Goal: Information Seeking & Learning: Learn about a topic

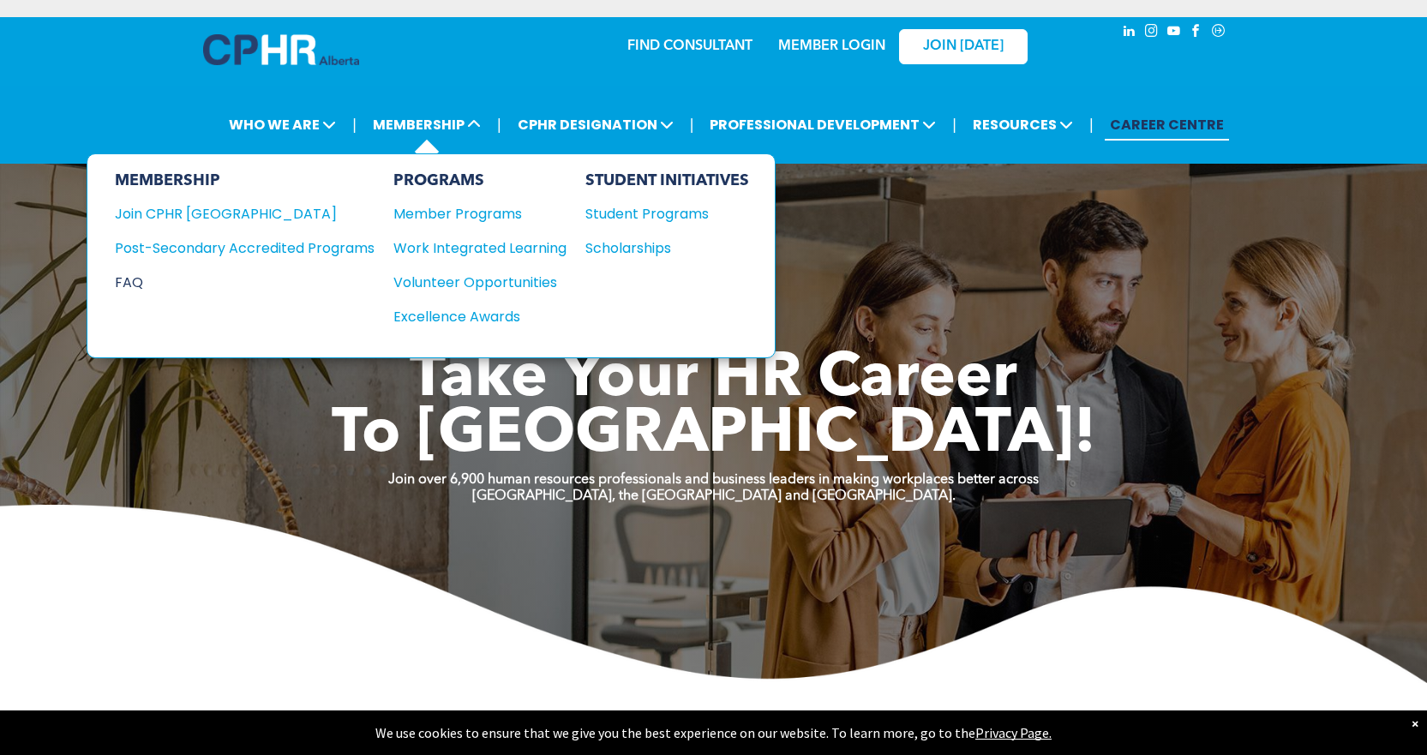
click at [136, 287] on div "FAQ" at bounding box center [232, 282] width 234 height 21
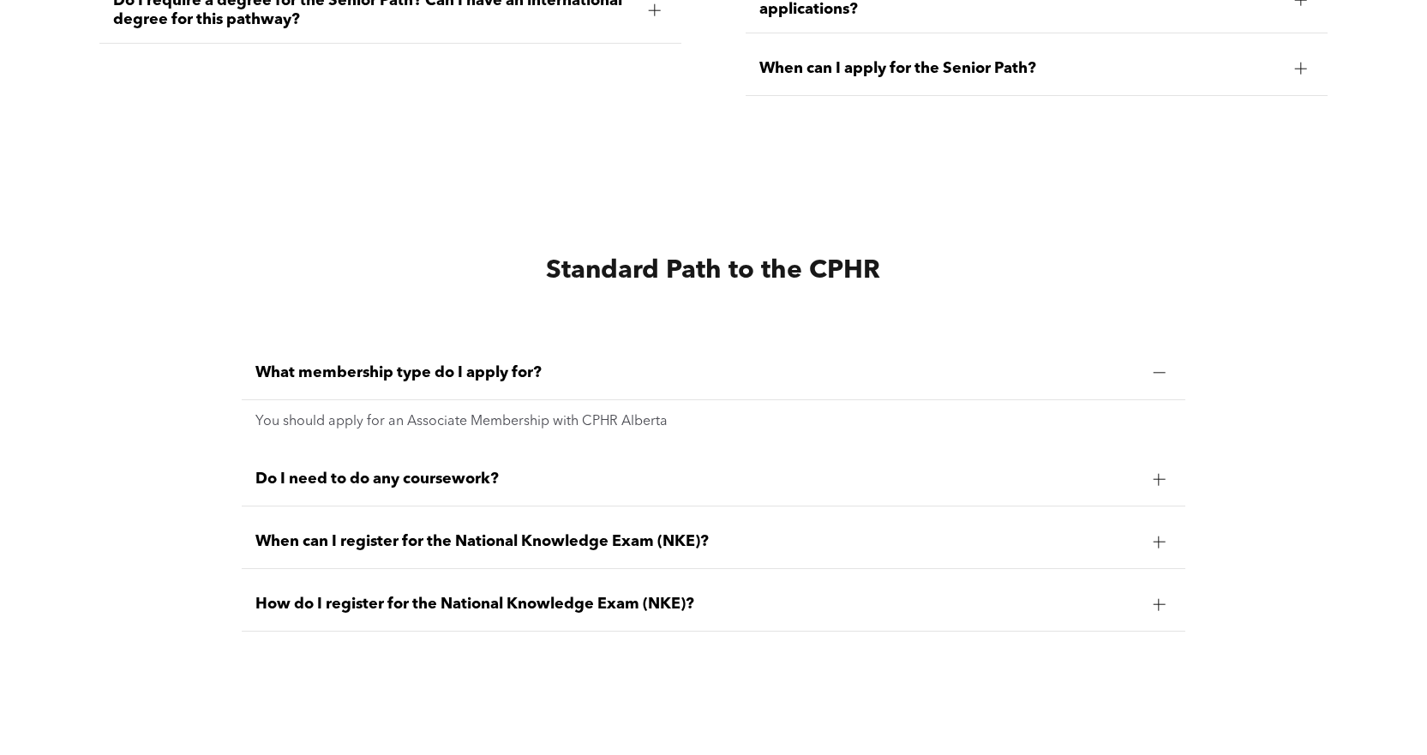
scroll to position [4113, 0]
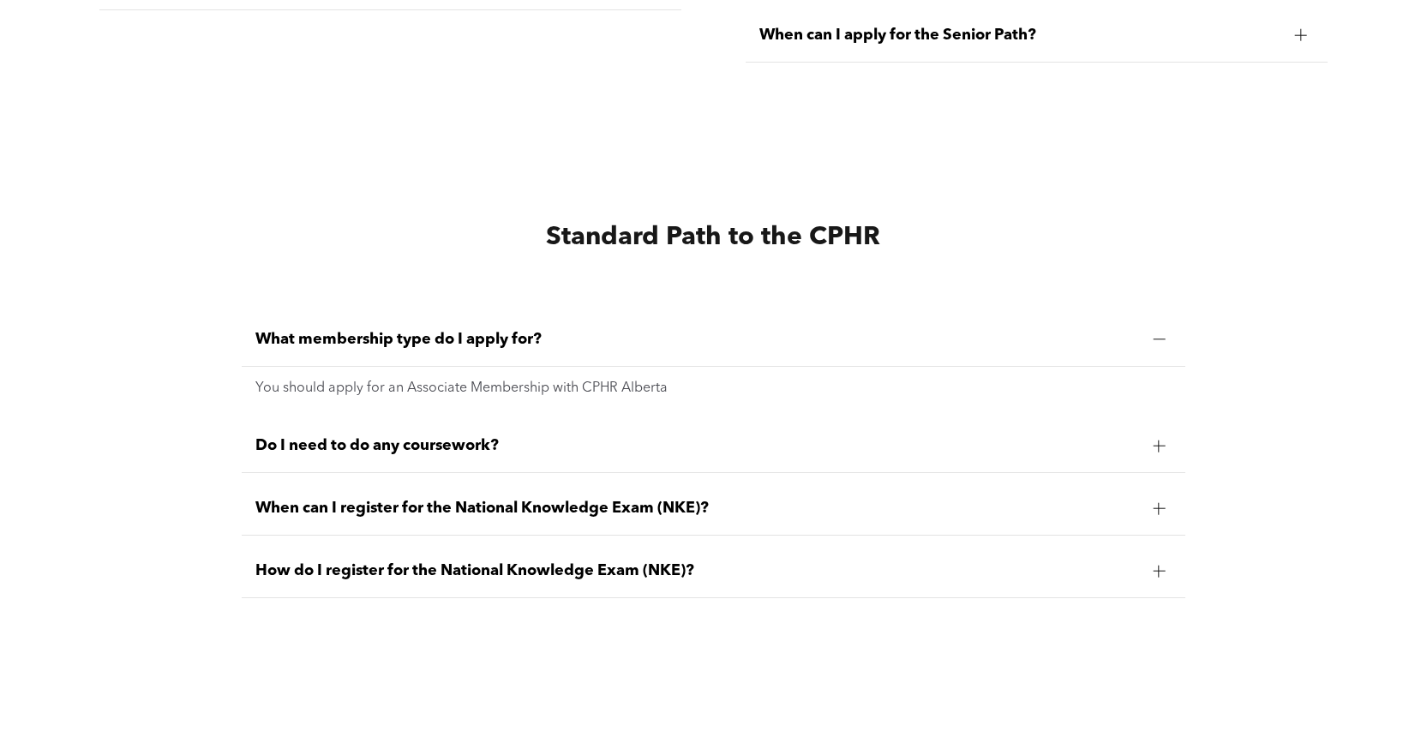
click at [509, 380] on p "You should apply for an Associate Membership with CPHR Alberta" at bounding box center [713, 388] width 916 height 16
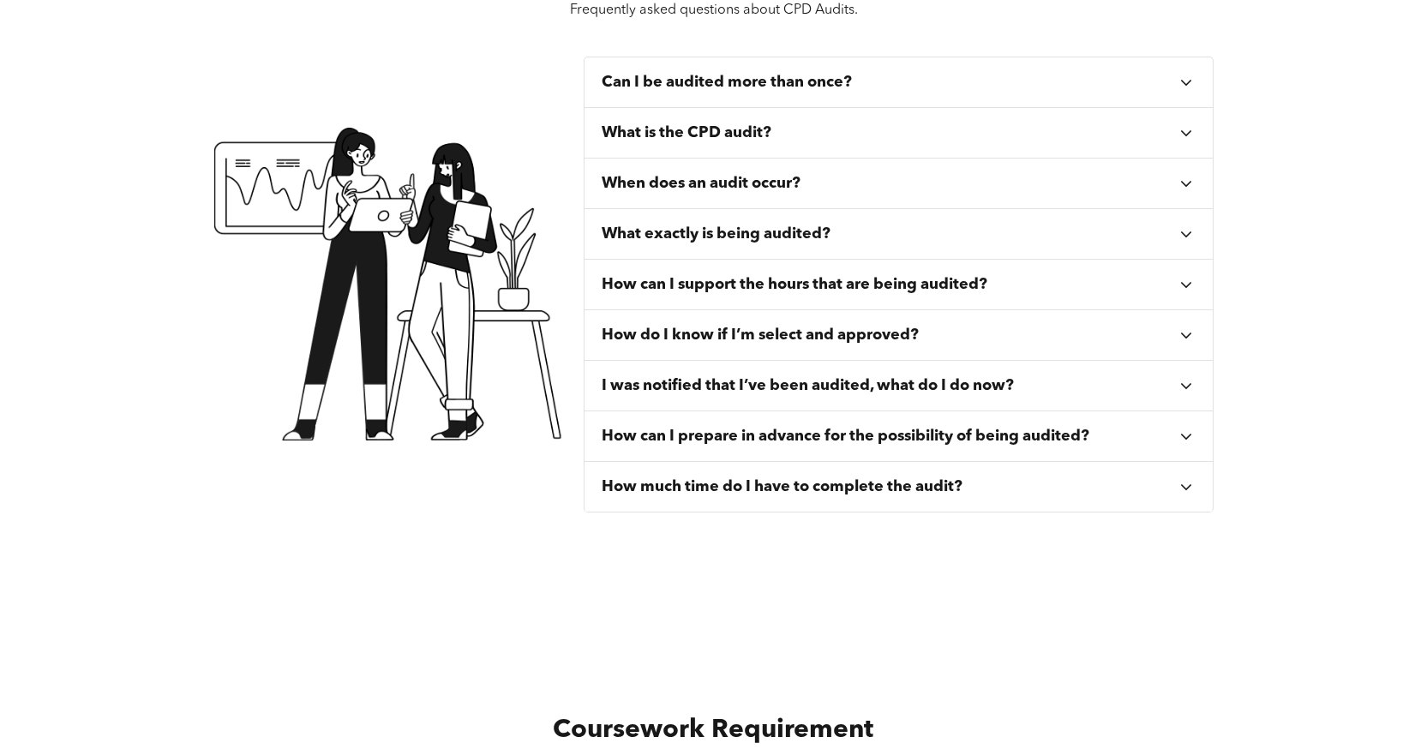
scroll to position [0, 0]
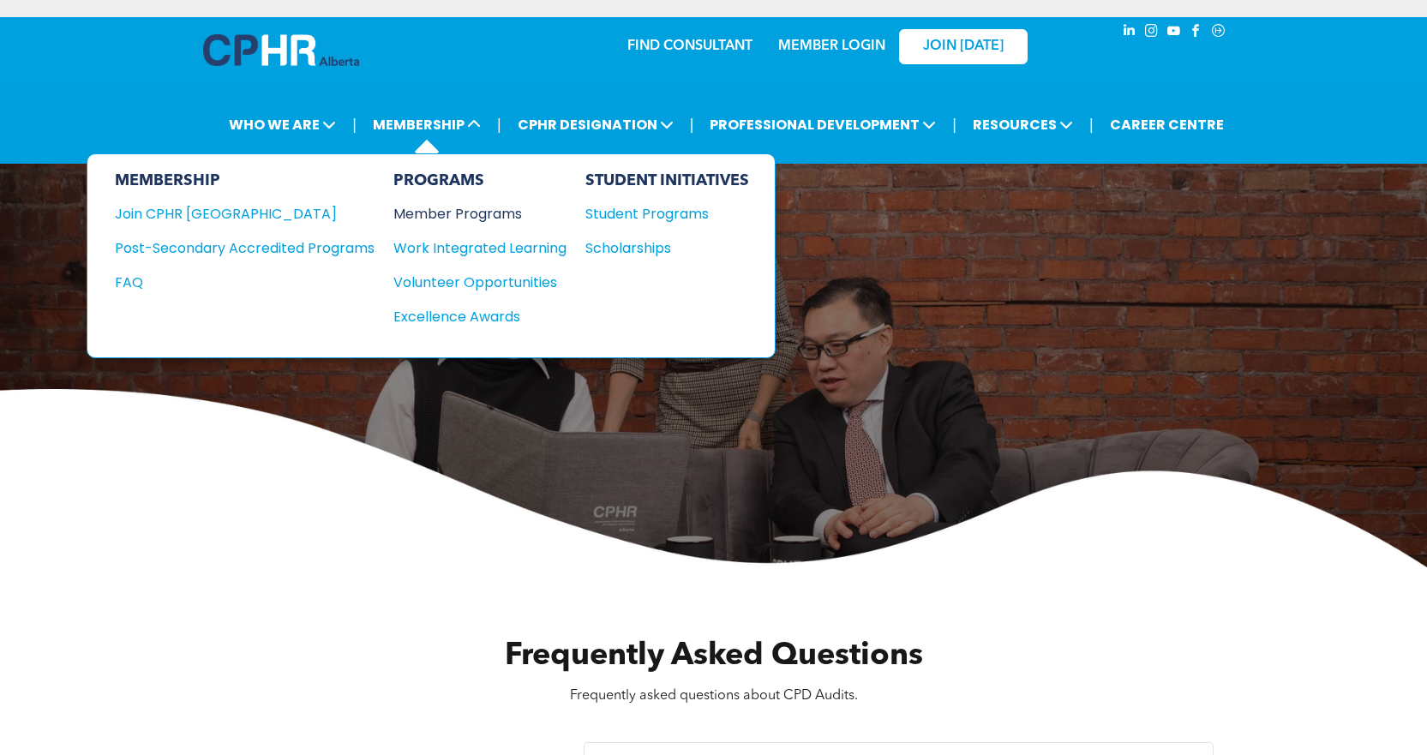
click at [466, 207] on div "Member Programs" at bounding box center [471, 213] width 156 height 21
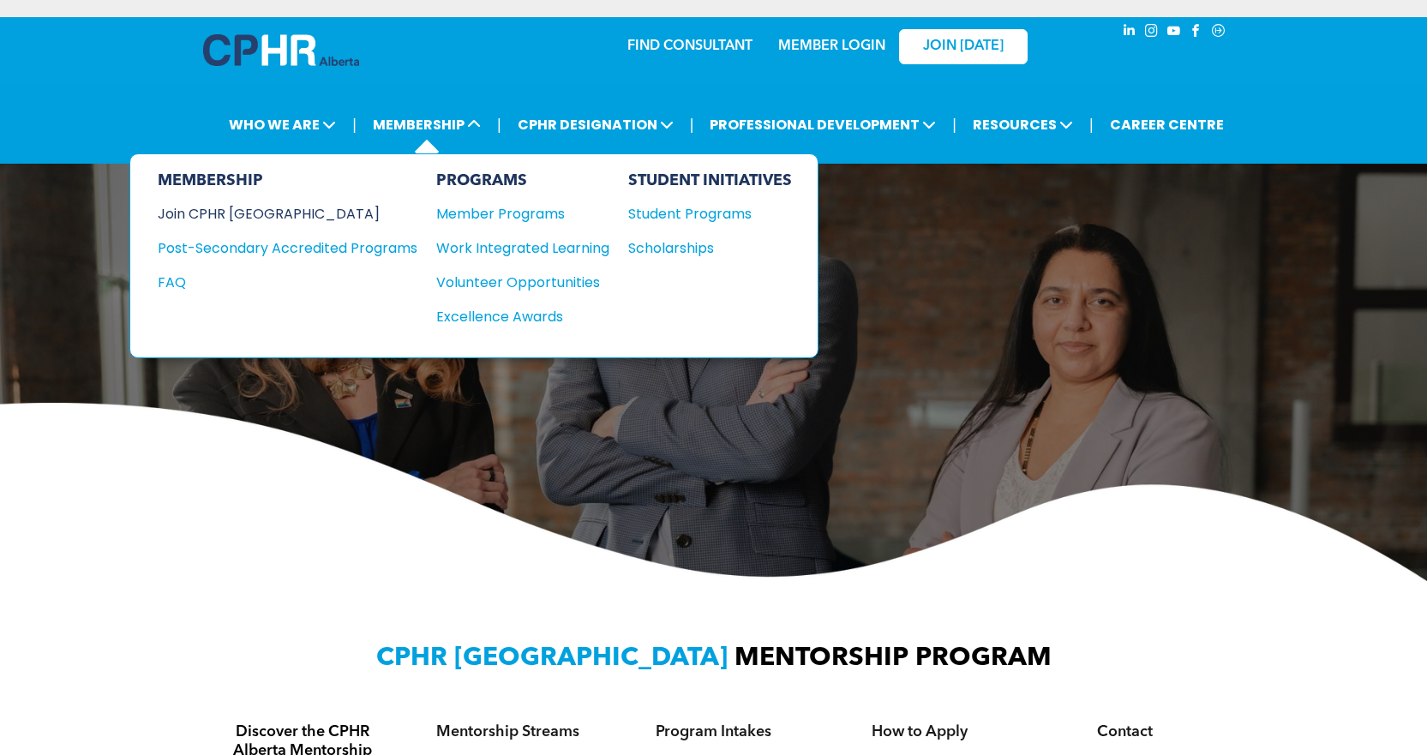
click at [264, 215] on div "Join CPHR [GEOGRAPHIC_DATA]" at bounding box center [275, 213] width 234 height 21
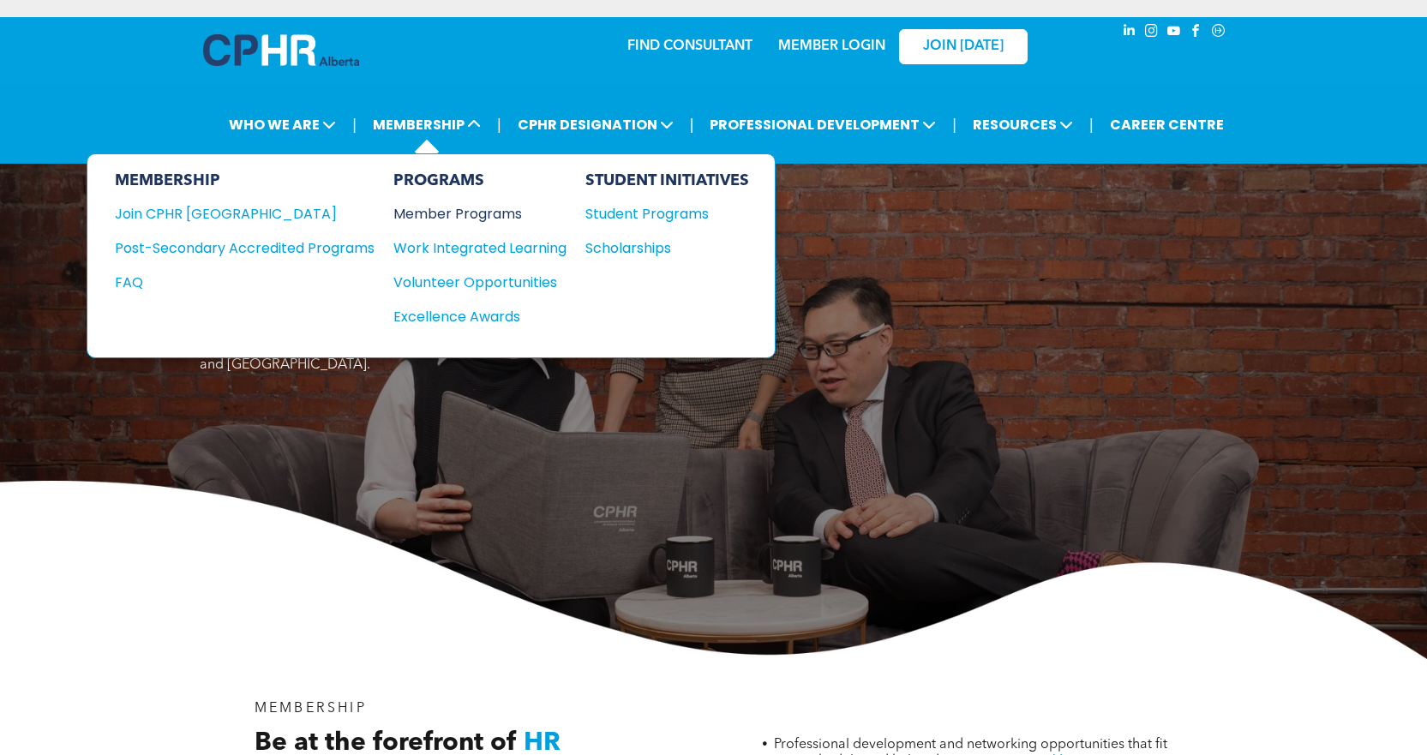
click at [474, 217] on div "Member Programs" at bounding box center [471, 213] width 156 height 21
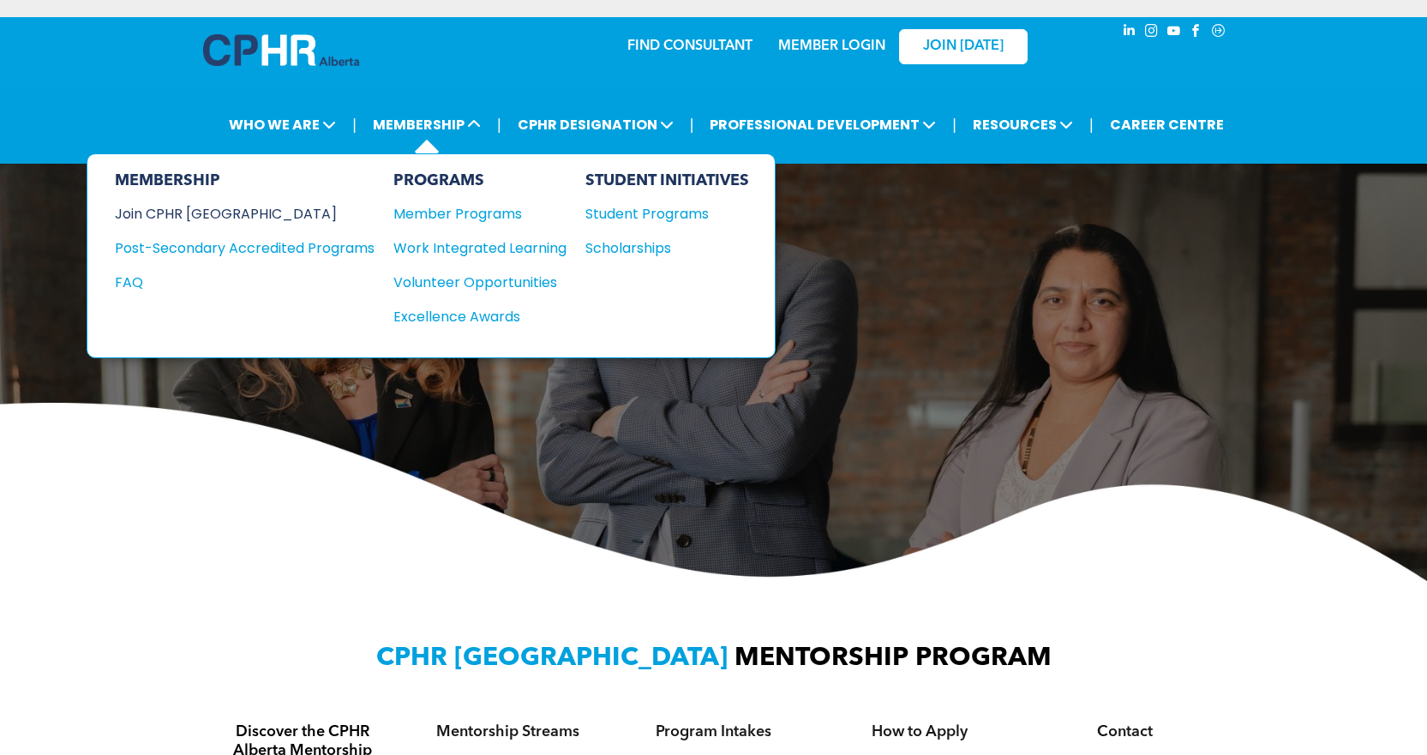
click at [187, 215] on div "Join CPHR [GEOGRAPHIC_DATA]" at bounding box center [232, 213] width 234 height 21
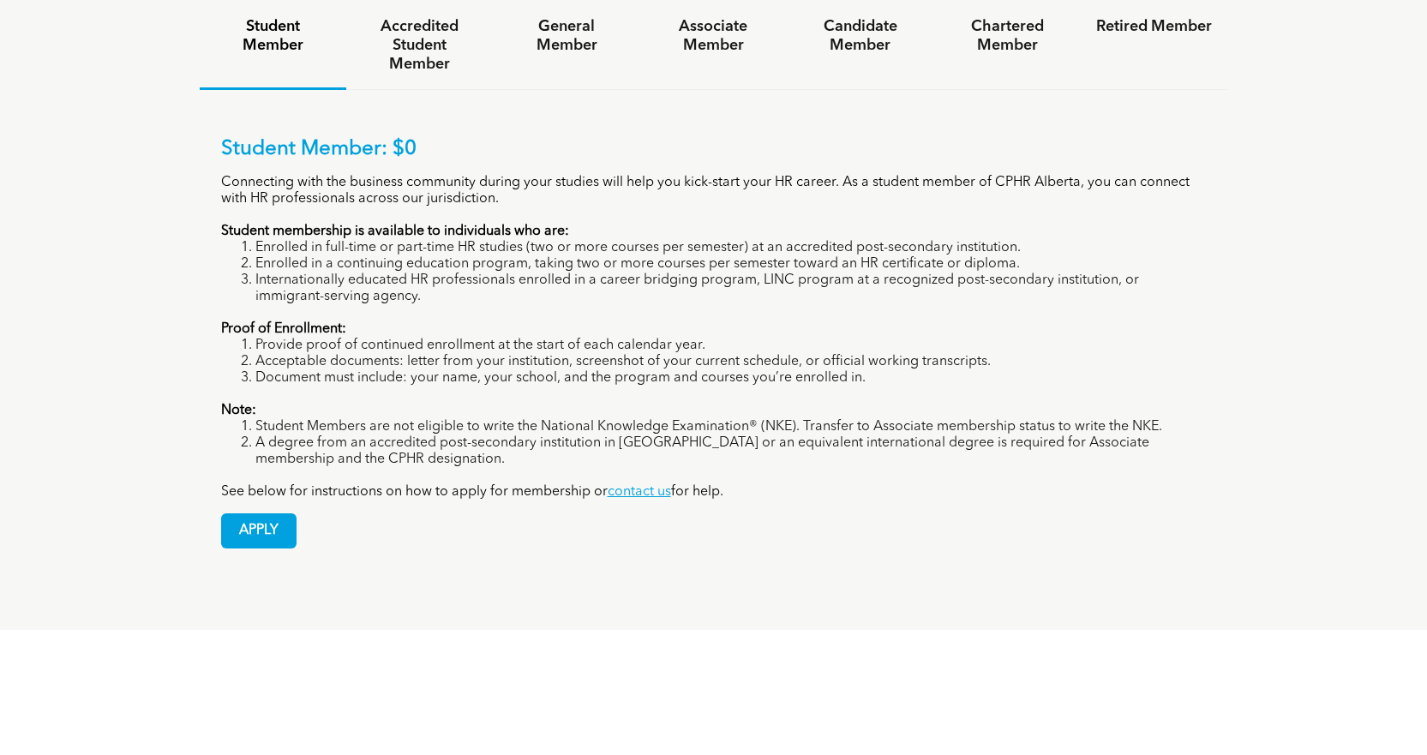
scroll to position [1114, 0]
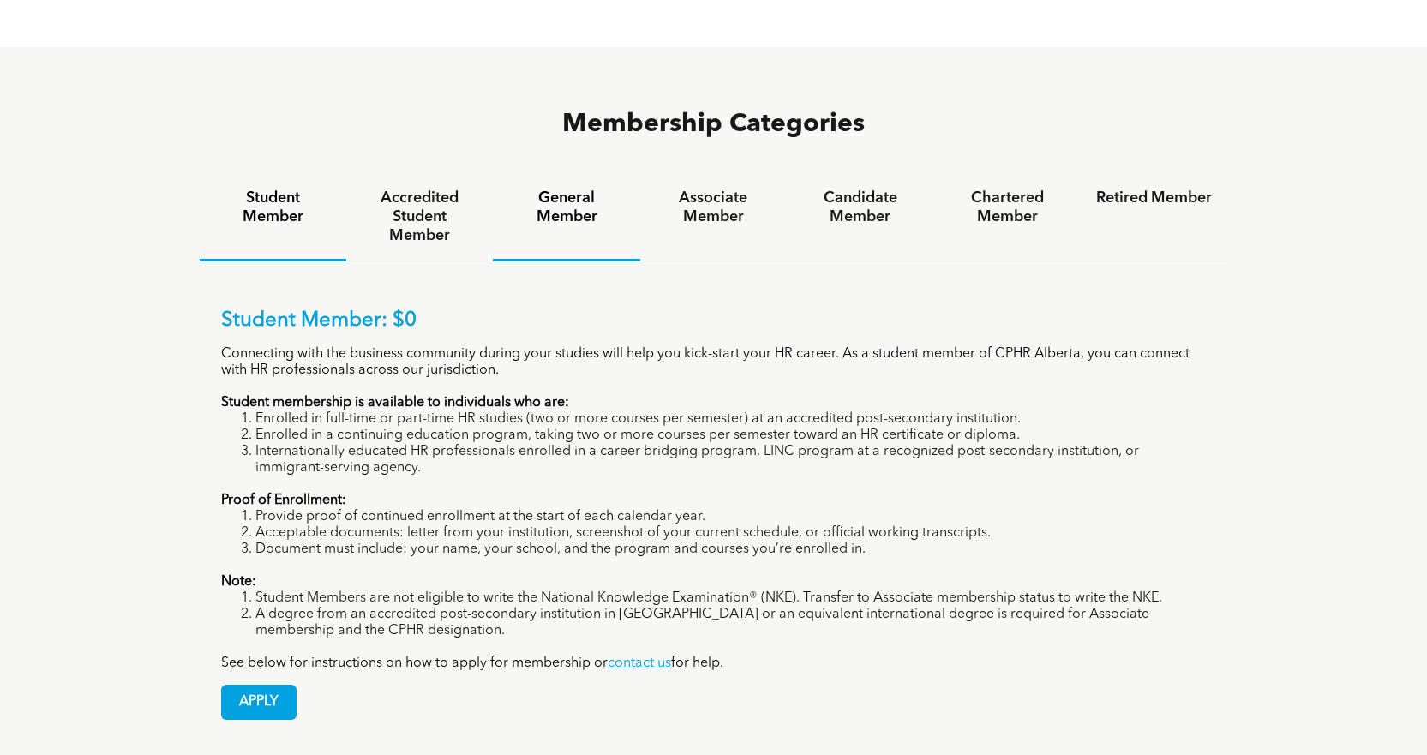
click at [603, 189] on h4 "General Member" at bounding box center [566, 208] width 116 height 38
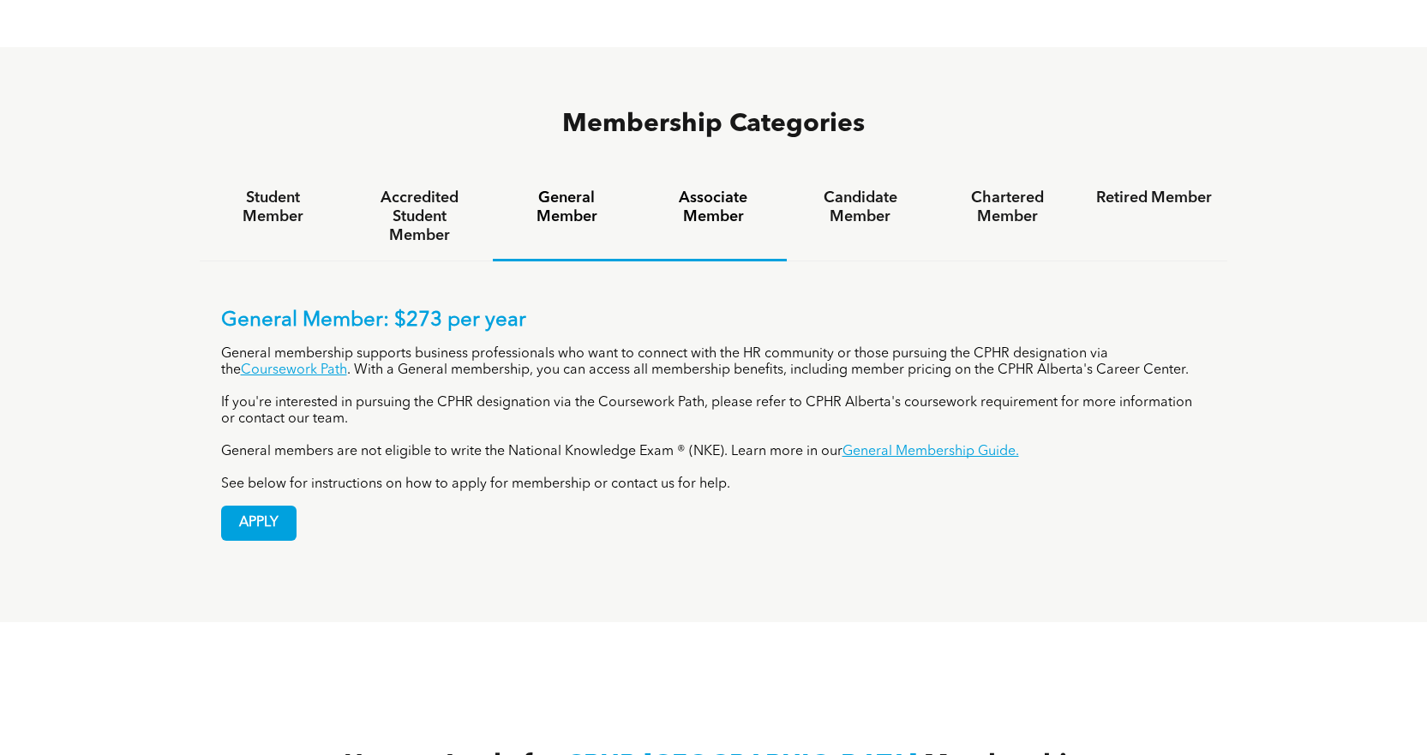
click at [678, 189] on h4 "Associate Member" at bounding box center [714, 208] width 116 height 38
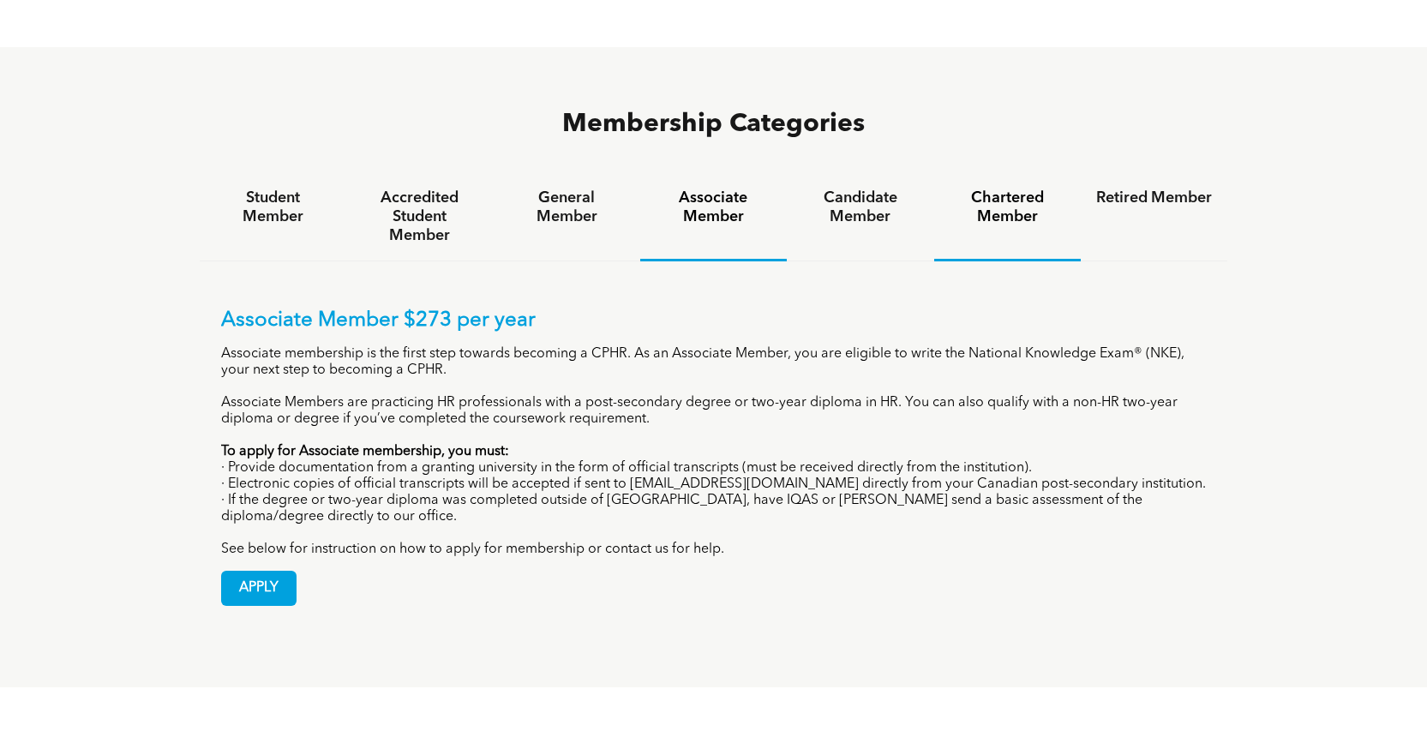
click at [1028, 189] on h4 "Chartered Member" at bounding box center [1008, 208] width 116 height 38
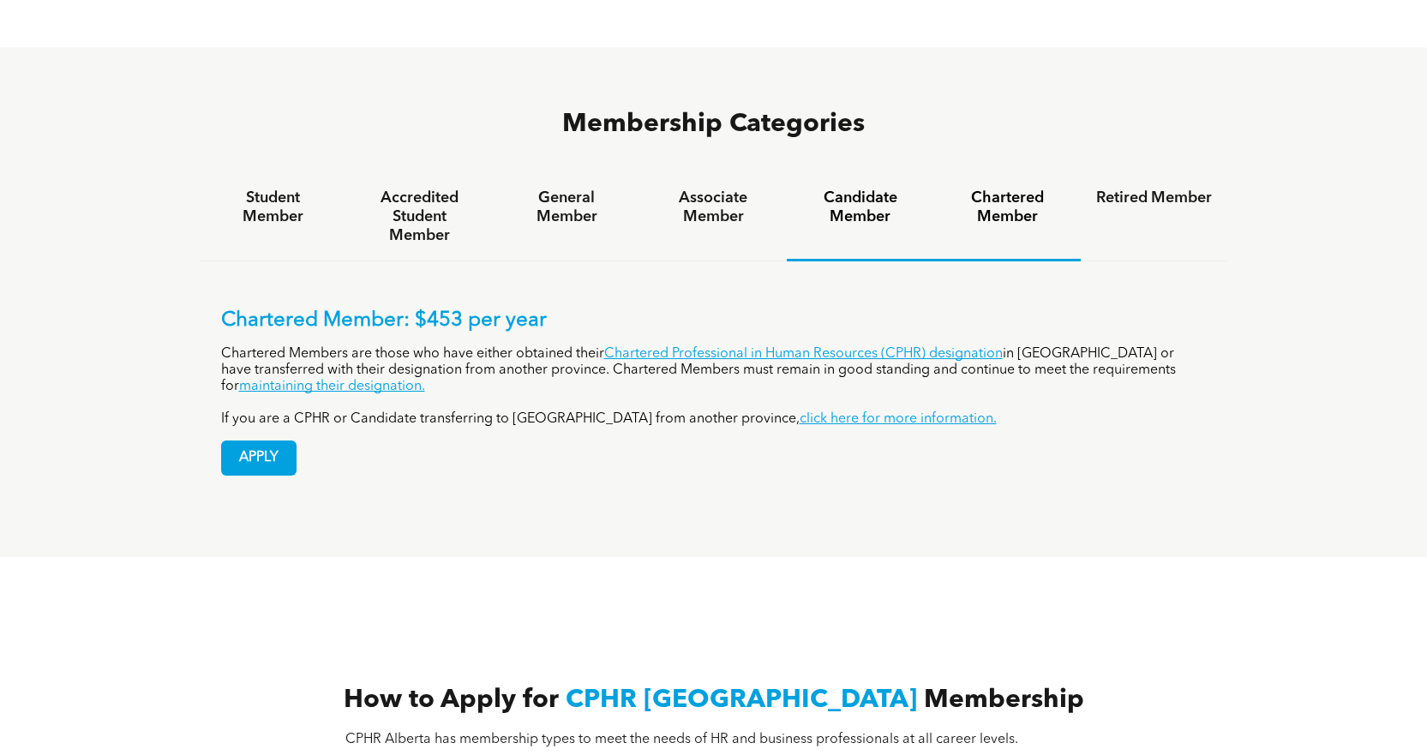
click at [891, 189] on h4 "Candidate Member" at bounding box center [860, 208] width 116 height 38
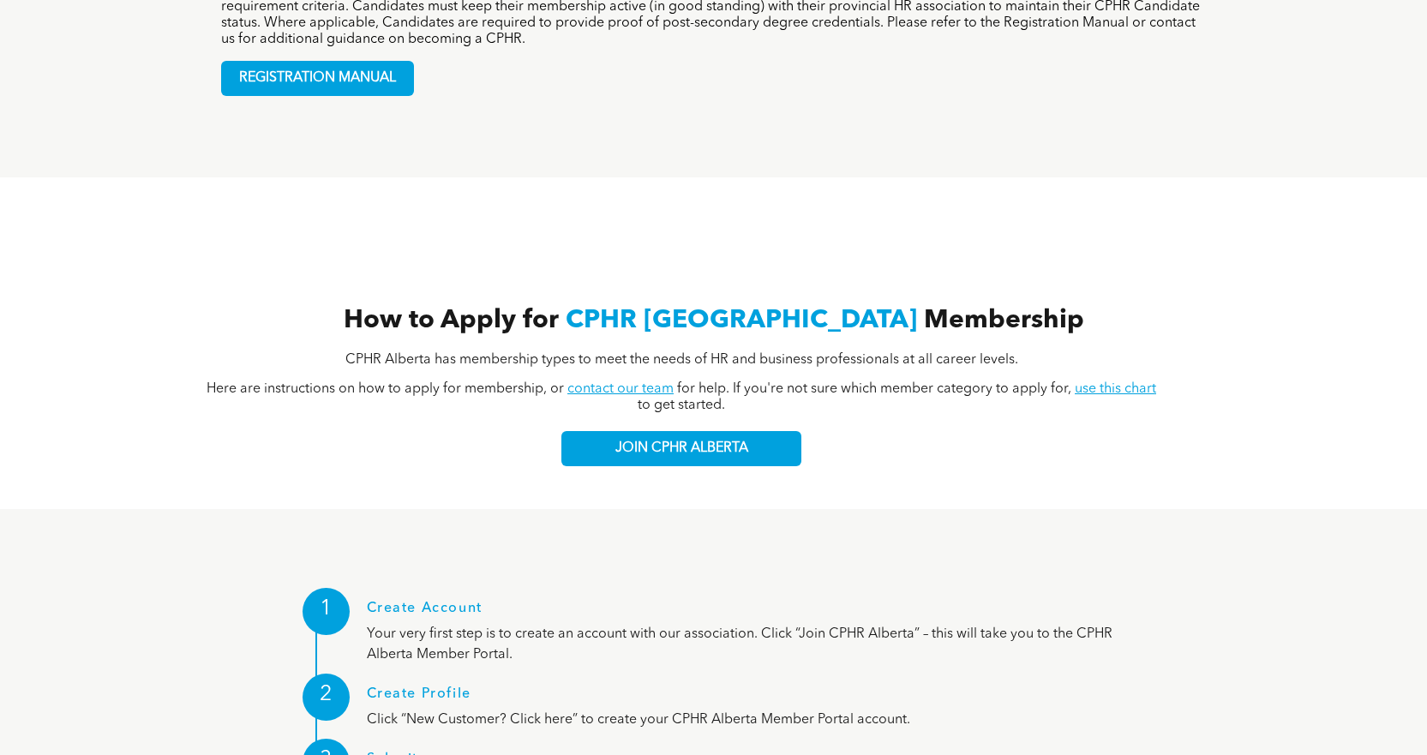
scroll to position [2142, 0]
